Goal: Task Accomplishment & Management: Use online tool/utility

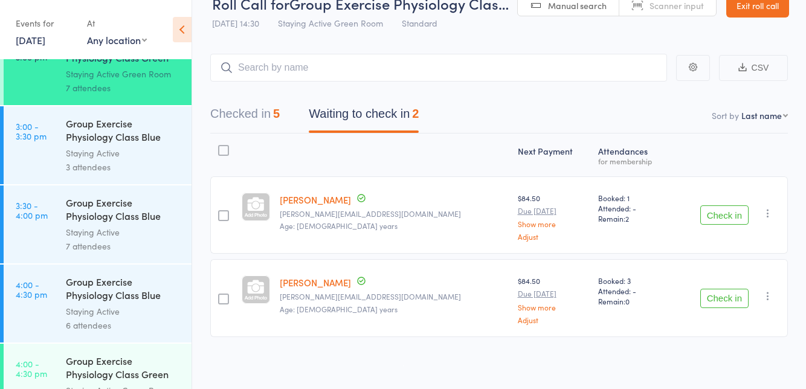
scroll to position [2249, 0]
click at [151, 247] on div "7 attendees" at bounding box center [123, 246] width 115 height 14
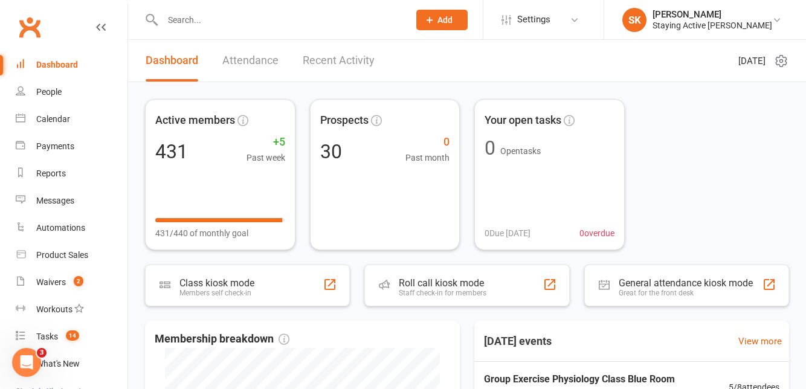
click at [514, 288] on div "Roll call kiosk mode Staff check-in for members" at bounding box center [466, 286] width 205 height 42
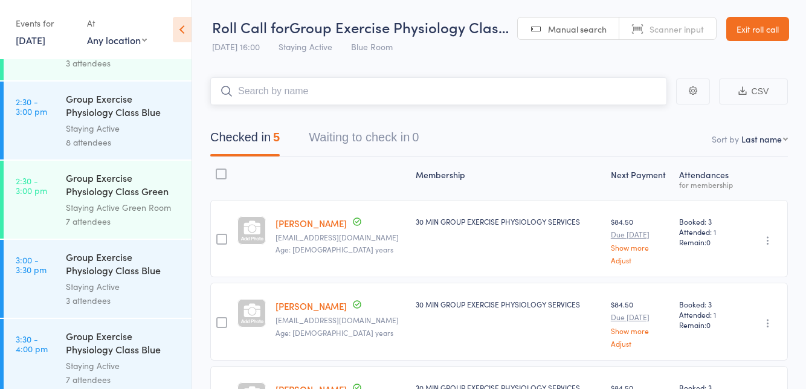
scroll to position [2441, 0]
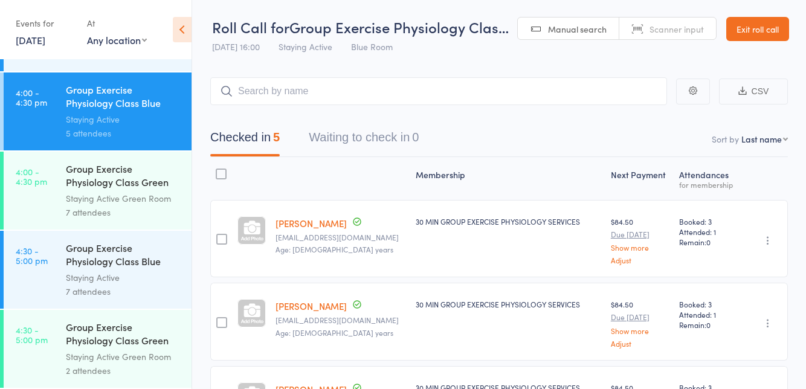
click at [139, 215] on div "7 attendees" at bounding box center [123, 212] width 115 height 14
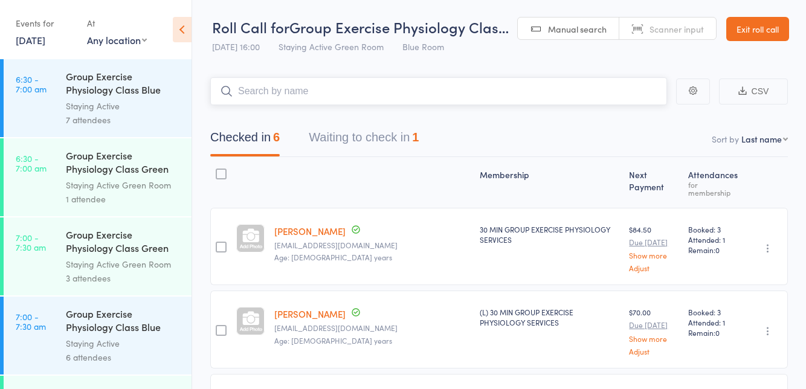
click at [404, 131] on button "Waiting to check in 1" at bounding box center [364, 140] width 110 height 32
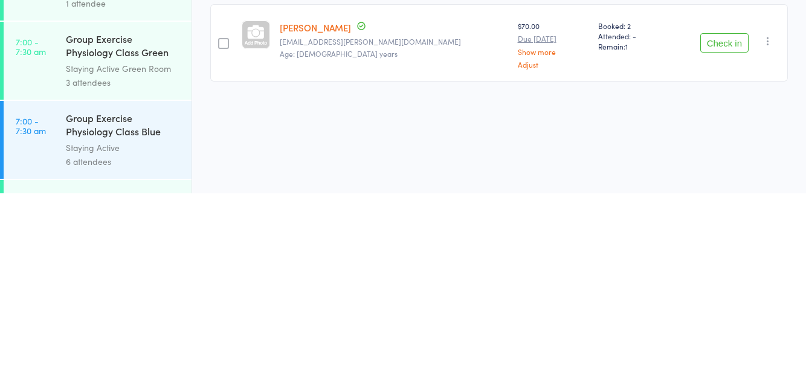
click at [719, 244] on button "Check in" at bounding box center [724, 238] width 48 height 19
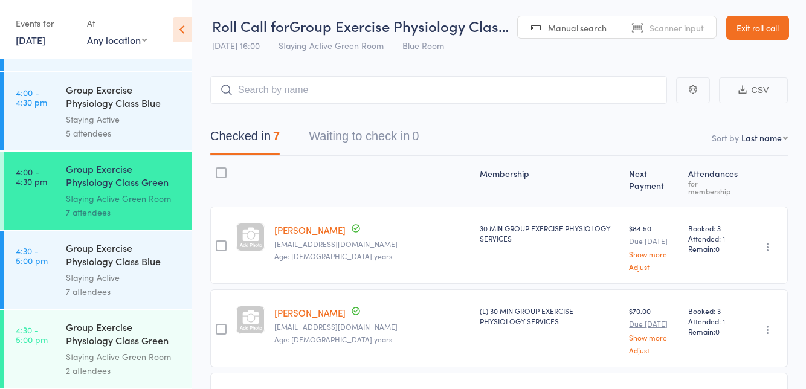
scroll to position [2390, 0]
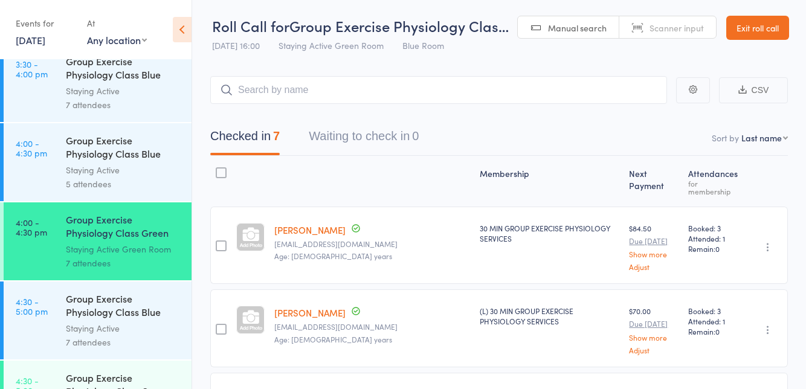
click at [126, 307] on div "Group Exercise Physiology Class Blue Room" at bounding box center [123, 307] width 115 height 30
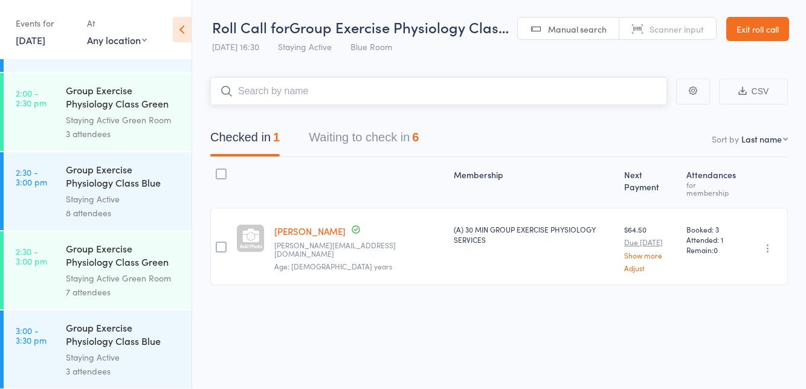
scroll to position [2056, 0]
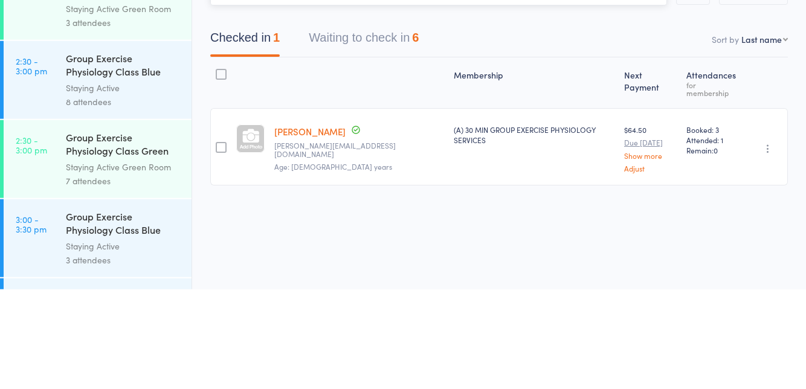
click at [541, 133] on nav "Checked in 1 Waiting to check in 6" at bounding box center [499, 140] width 607 height 32
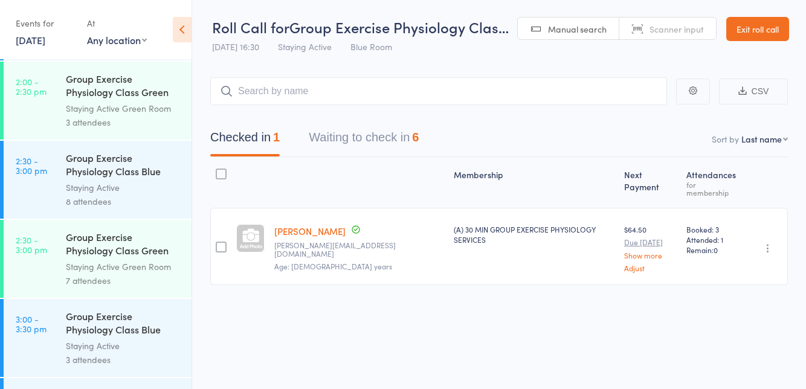
click at [485, 60] on main "CSV Checked in 1 Waiting to check in 6 Sort by Last name First name Last name B…" at bounding box center [499, 199] width 614 height 280
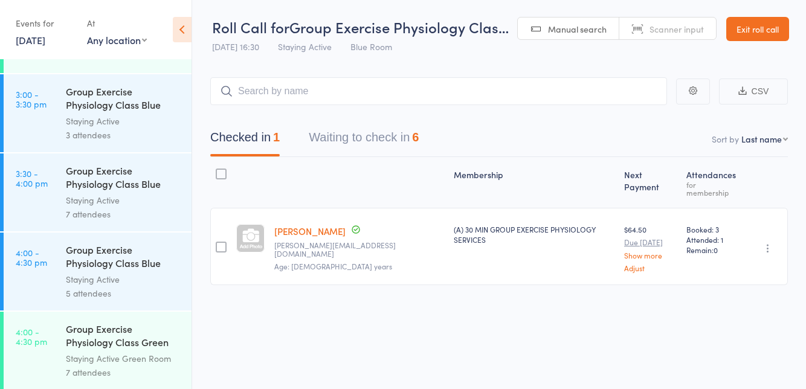
scroll to position [2390, 0]
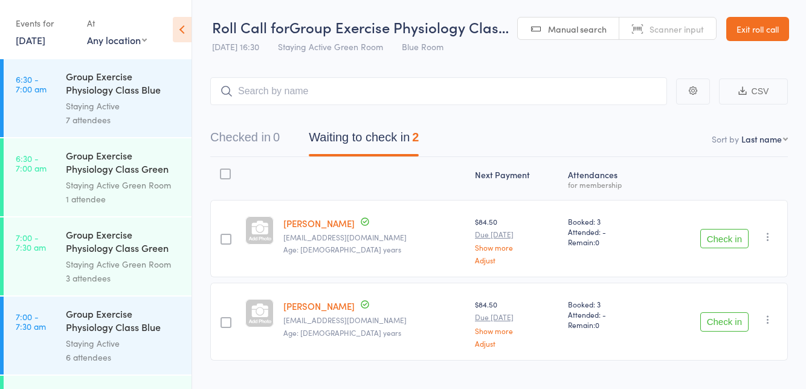
click at [710, 243] on button "Check in" at bounding box center [724, 238] width 48 height 19
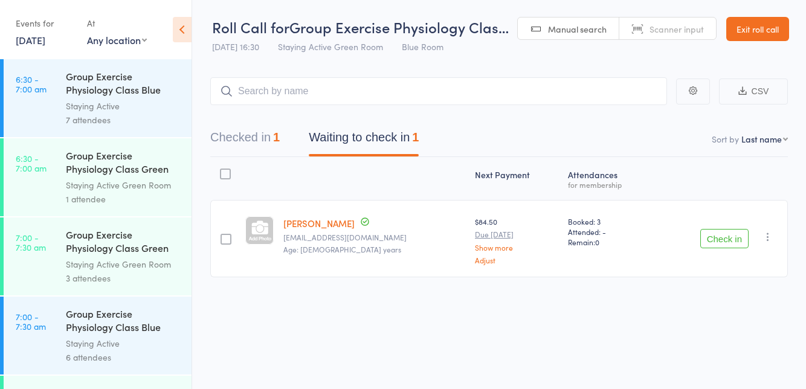
click at [713, 239] on button "Check in" at bounding box center [724, 238] width 48 height 19
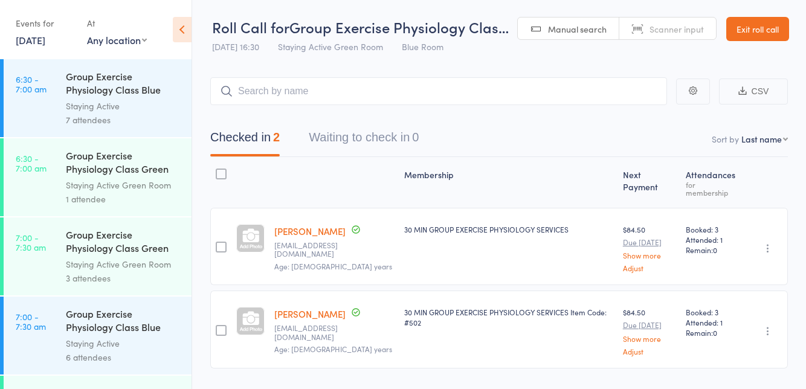
click at [762, 33] on link "Exit roll call" at bounding box center [757, 29] width 63 height 24
